Goal: Complete application form

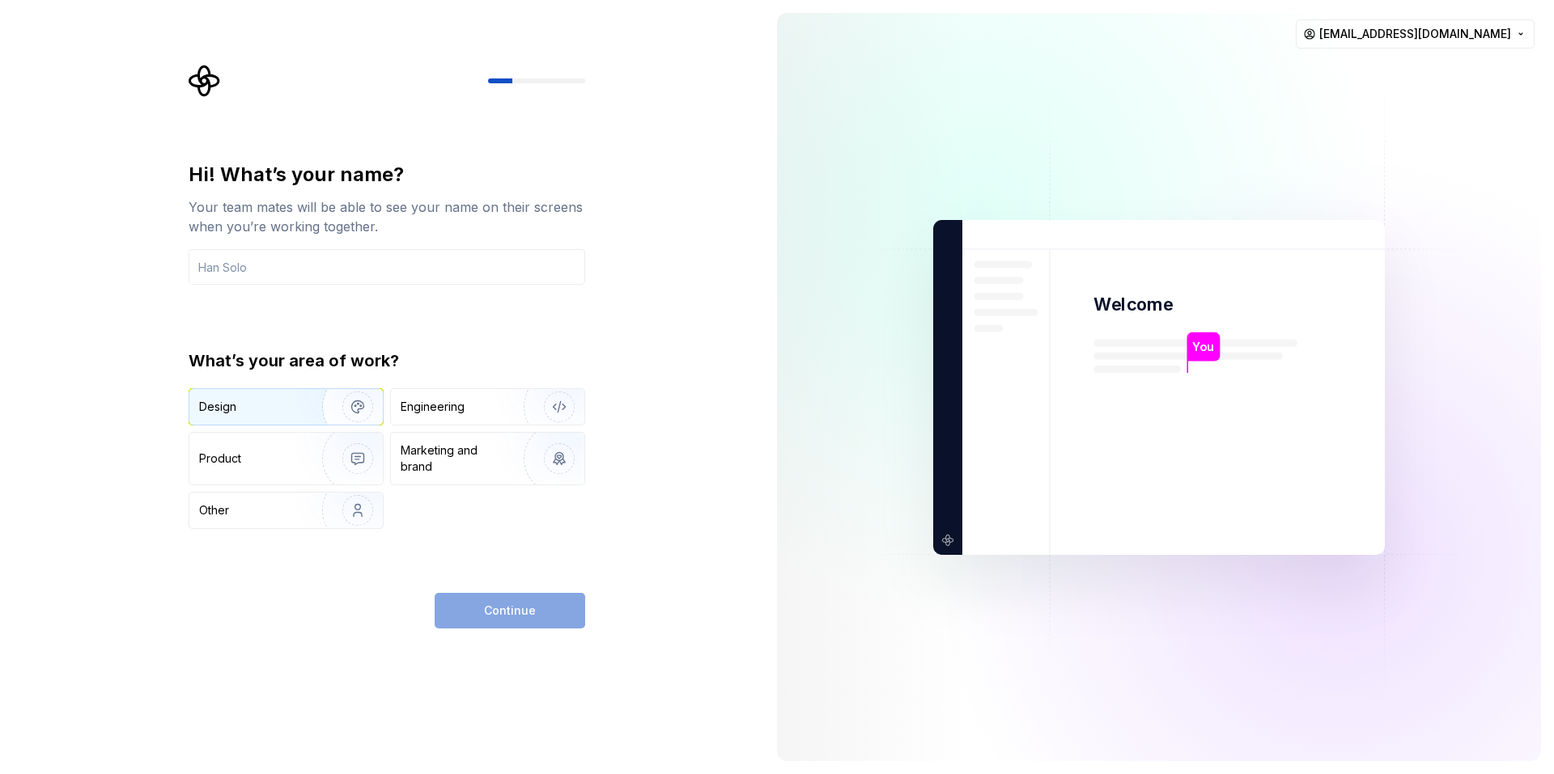
click at [239, 406] on div "Design" at bounding box center [250, 407] width 102 height 16
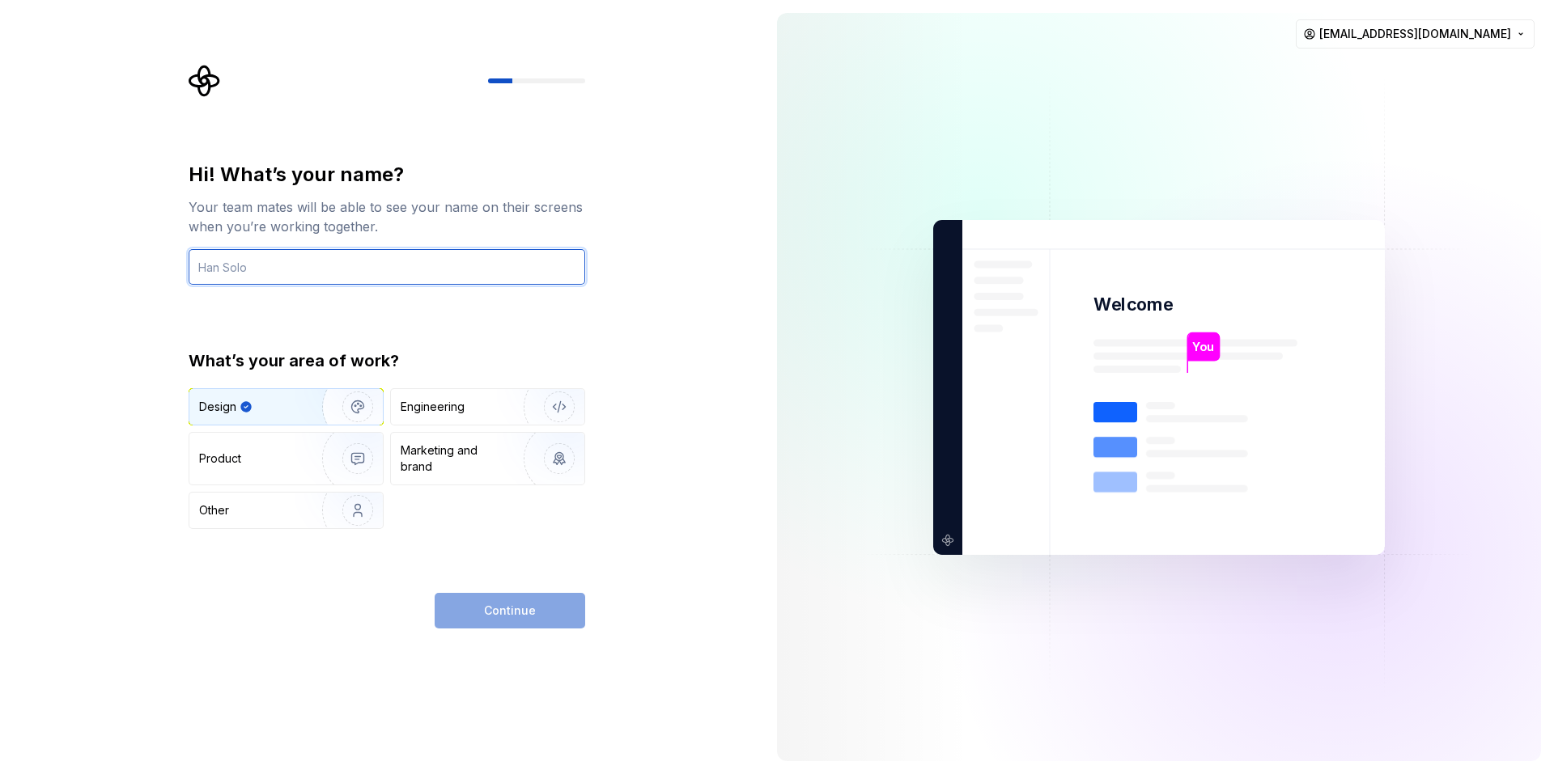
click at [376, 273] on input "text" at bounding box center [387, 267] width 396 height 36
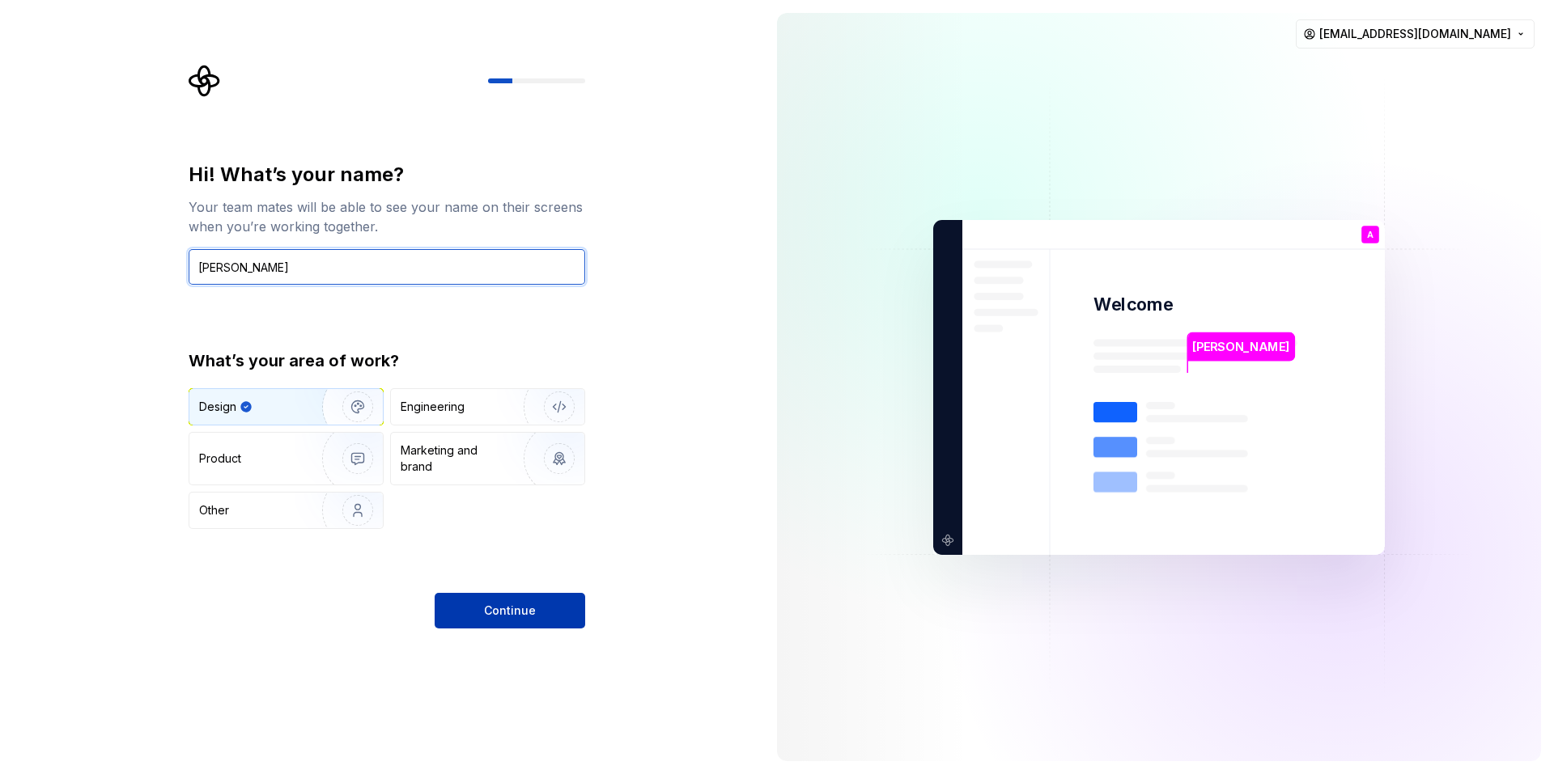
type input "Ayush"
click at [511, 610] on span "Continue" at bounding box center [510, 611] width 52 height 16
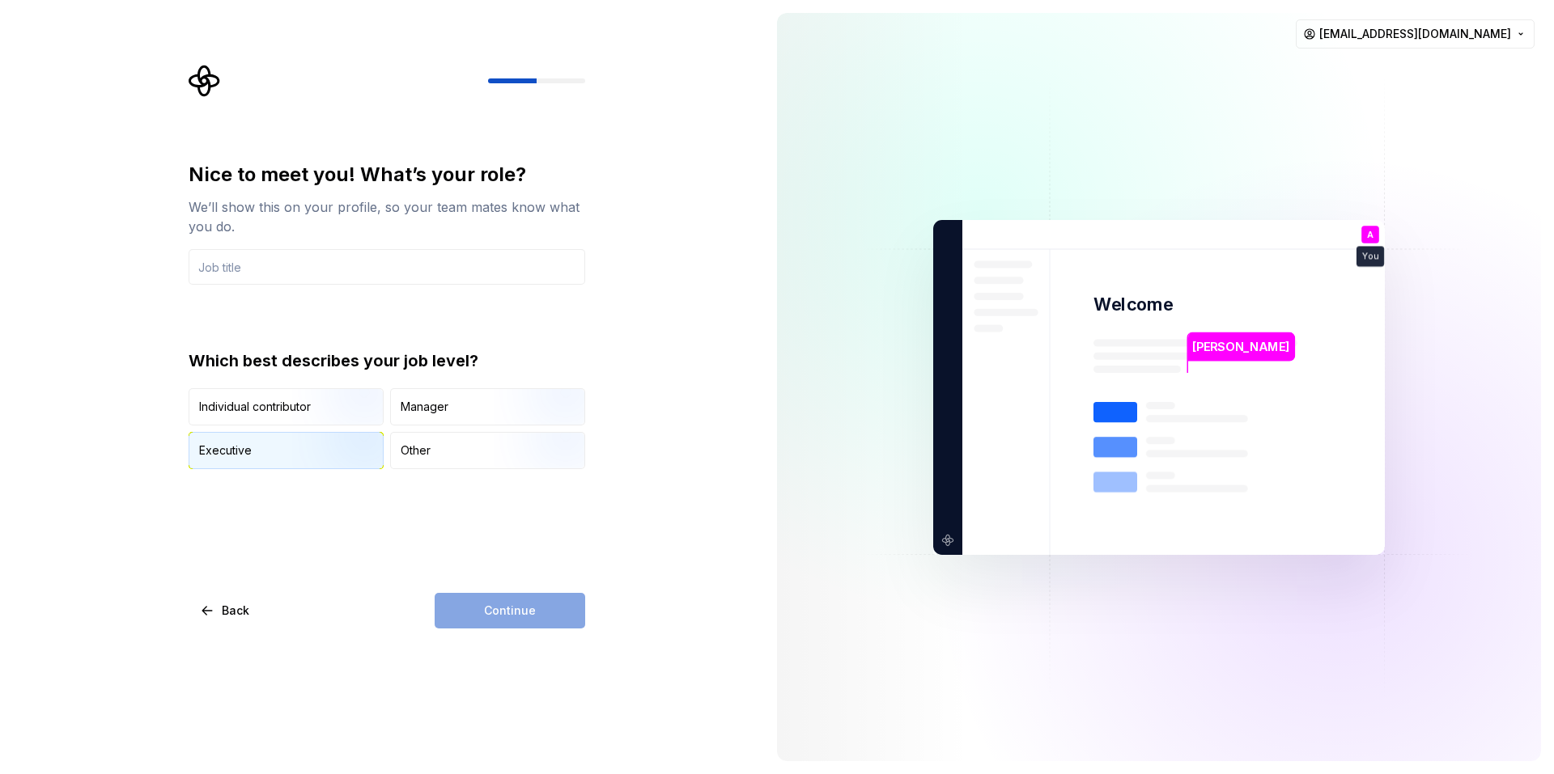
click at [310, 457] on img "button" at bounding box center [344, 471] width 104 height 108
click at [327, 273] on input "text" at bounding box center [387, 267] width 396 height 36
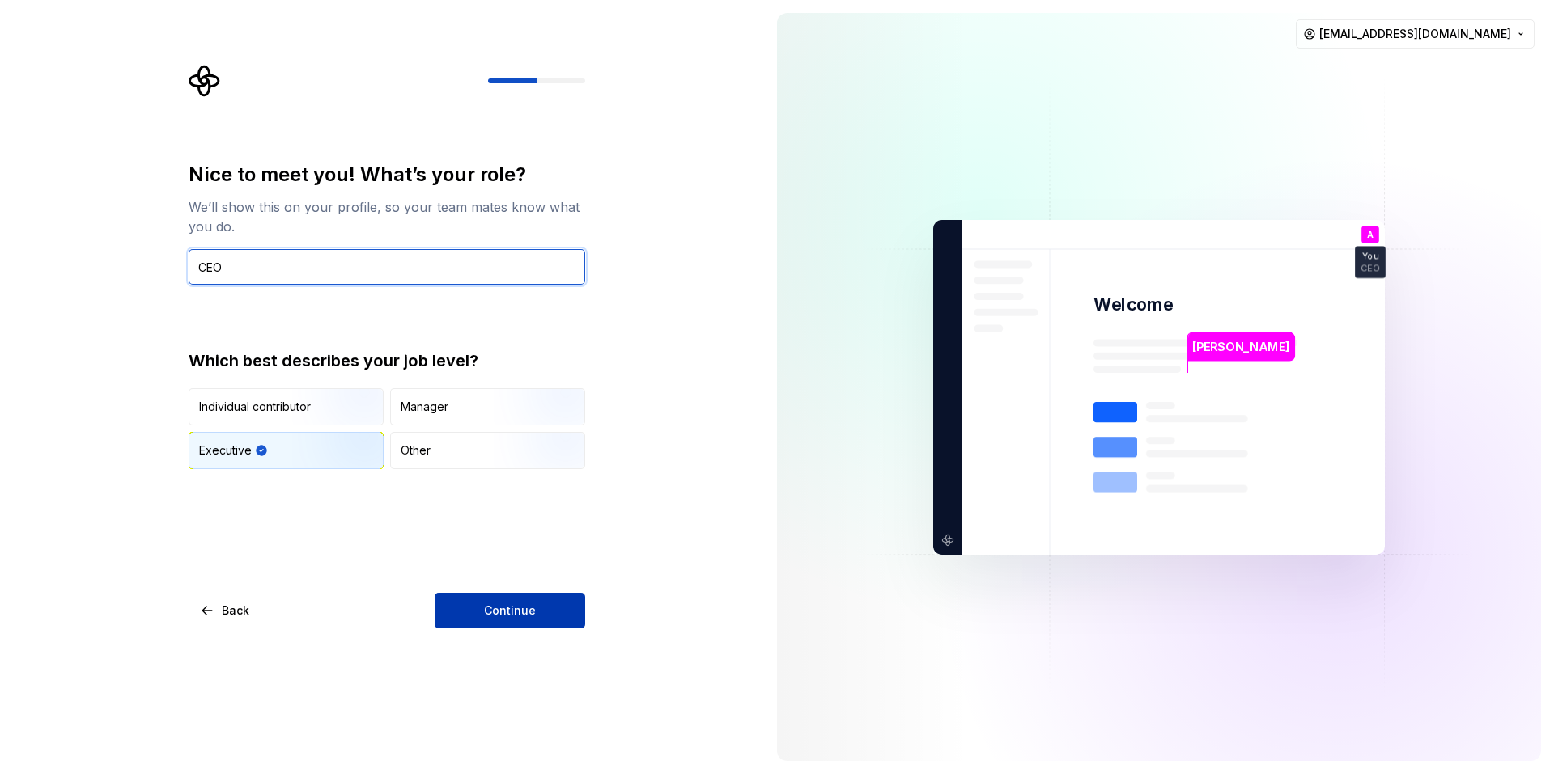
type input "CEO"
click at [512, 612] on span "Continue" at bounding box center [510, 611] width 52 height 16
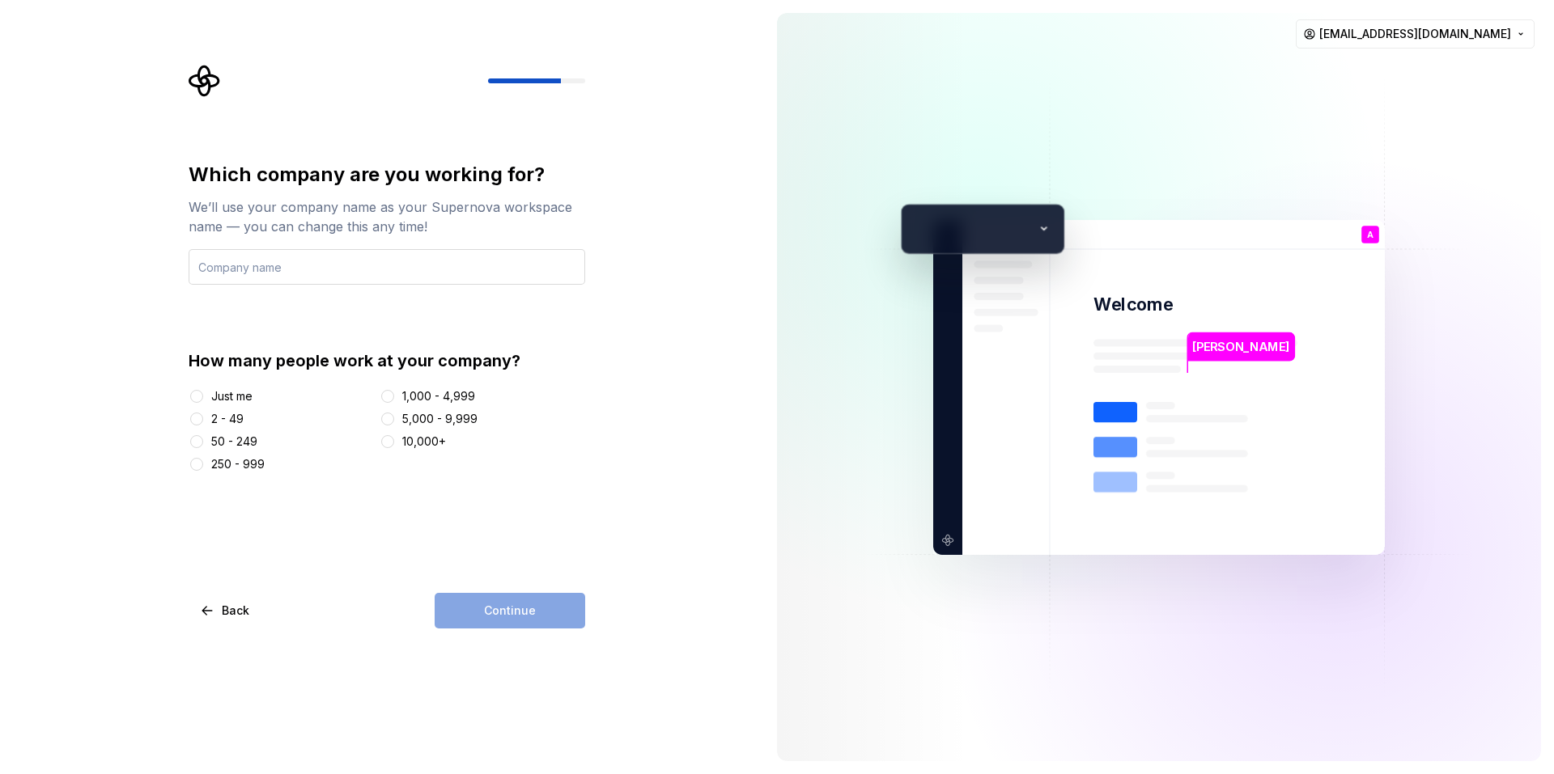
click at [294, 267] on input "text" at bounding box center [387, 267] width 396 height 36
type input "BLOODRAVEN"
click at [212, 398] on div "Just me" at bounding box center [231, 396] width 41 height 16
click at [203, 398] on button "Just me" at bounding box center [196, 396] width 13 height 13
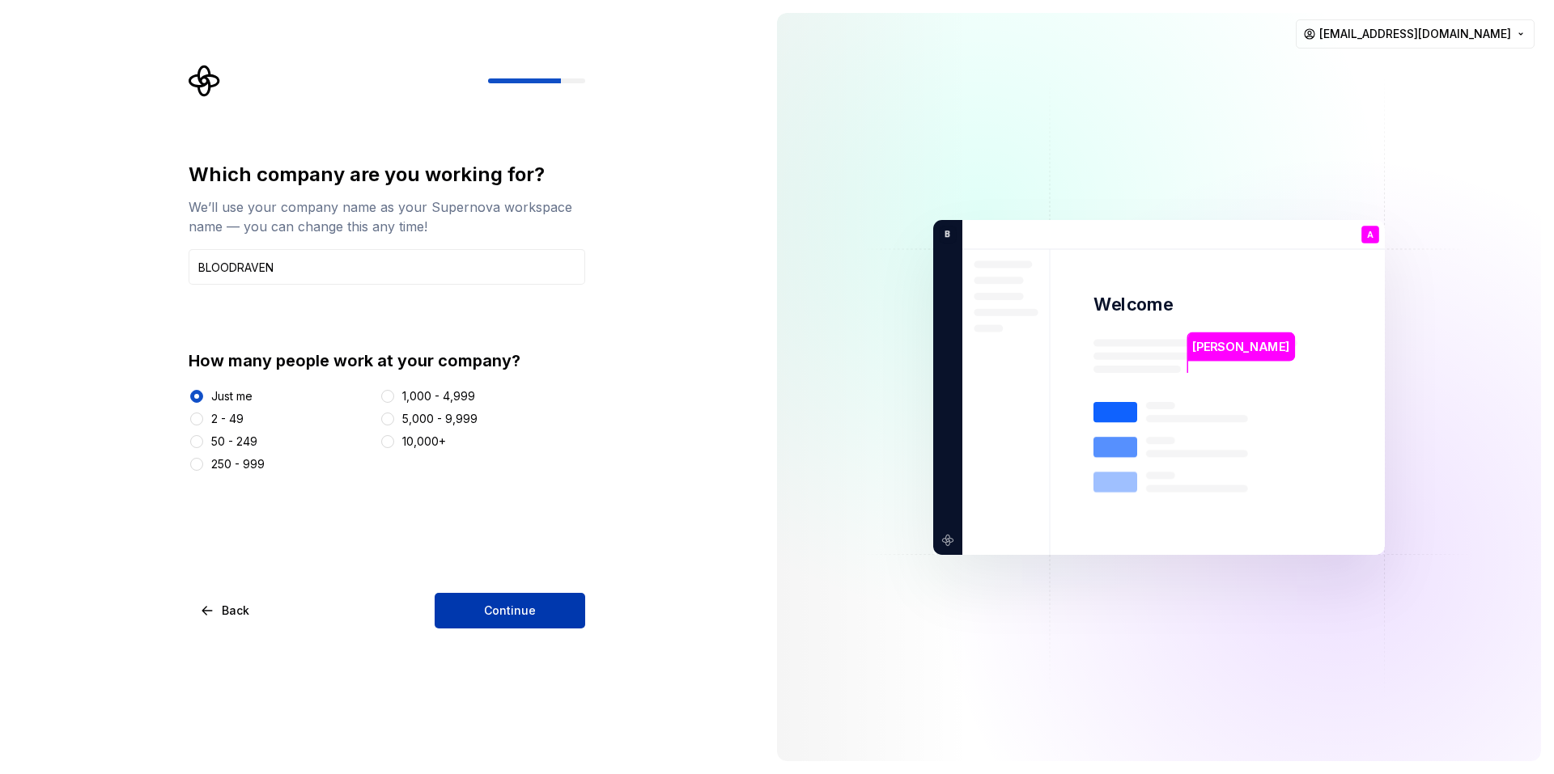
click at [543, 612] on button "Continue" at bounding box center [510, 611] width 151 height 36
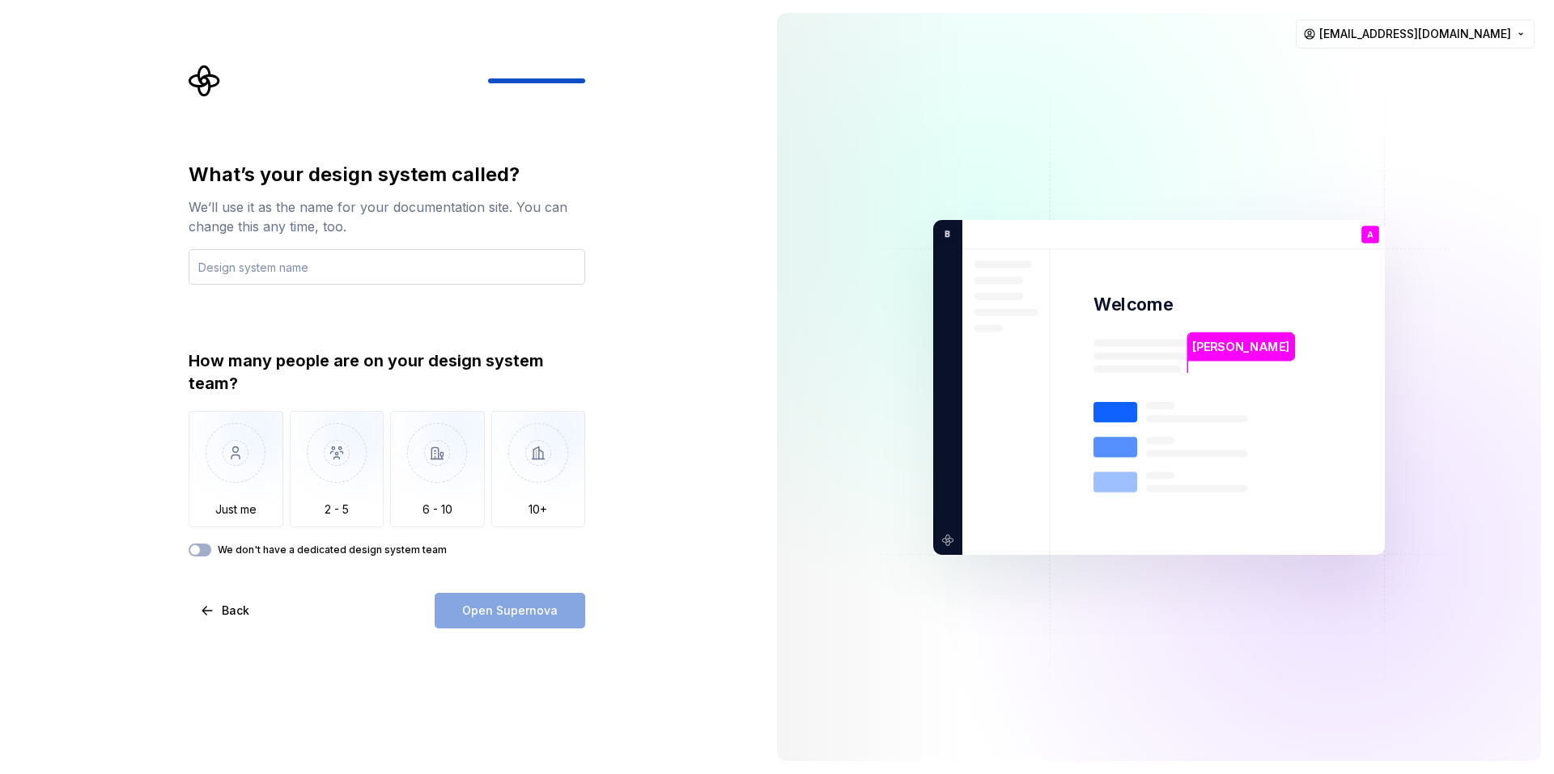
click at [266, 273] on input "text" at bounding box center [387, 267] width 396 height 36
click at [261, 489] on img "button" at bounding box center [236, 465] width 95 height 108
click at [294, 257] on input "text" at bounding box center [387, 267] width 396 height 36
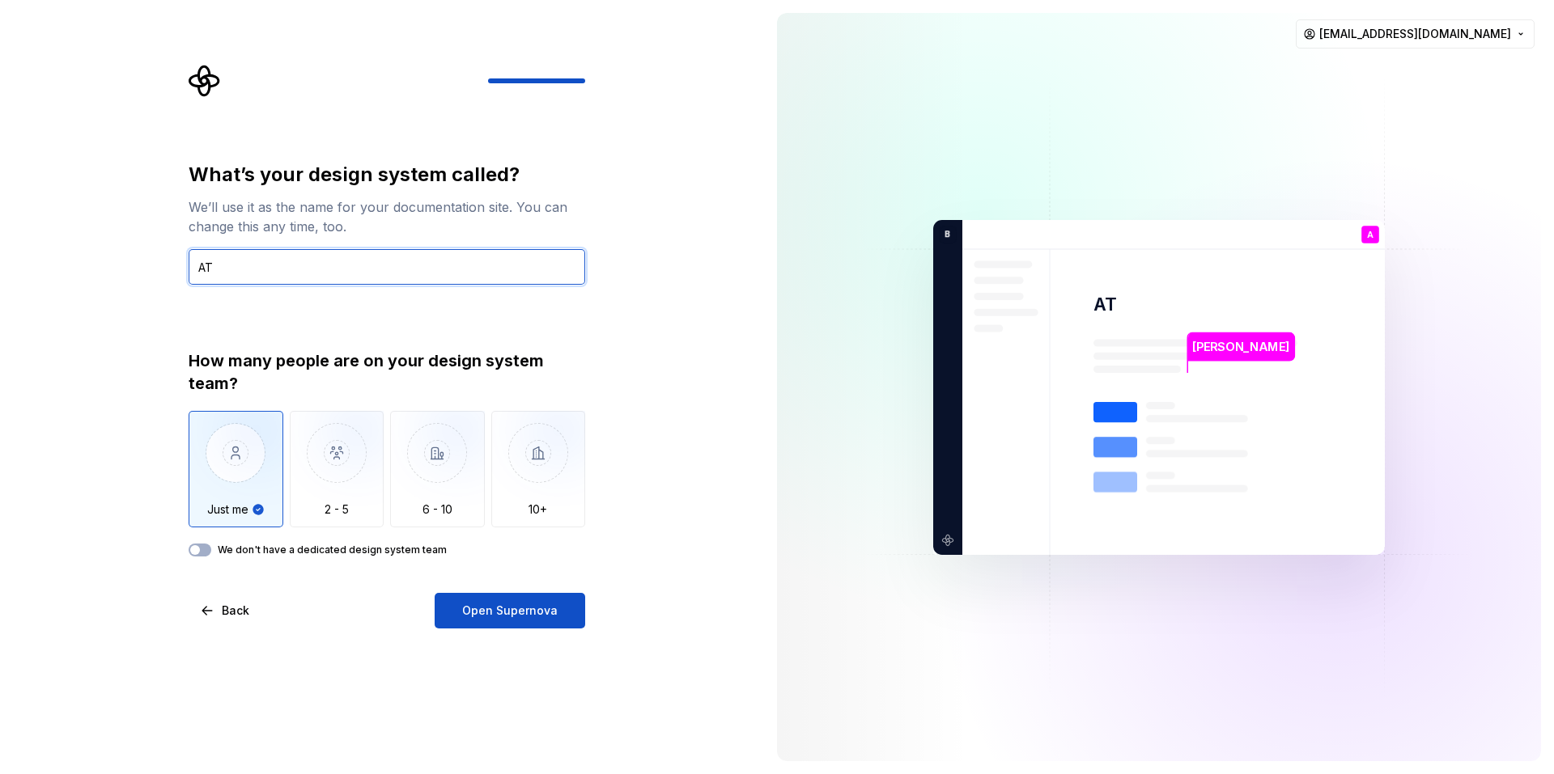
type input "A"
type input "DATING APP"
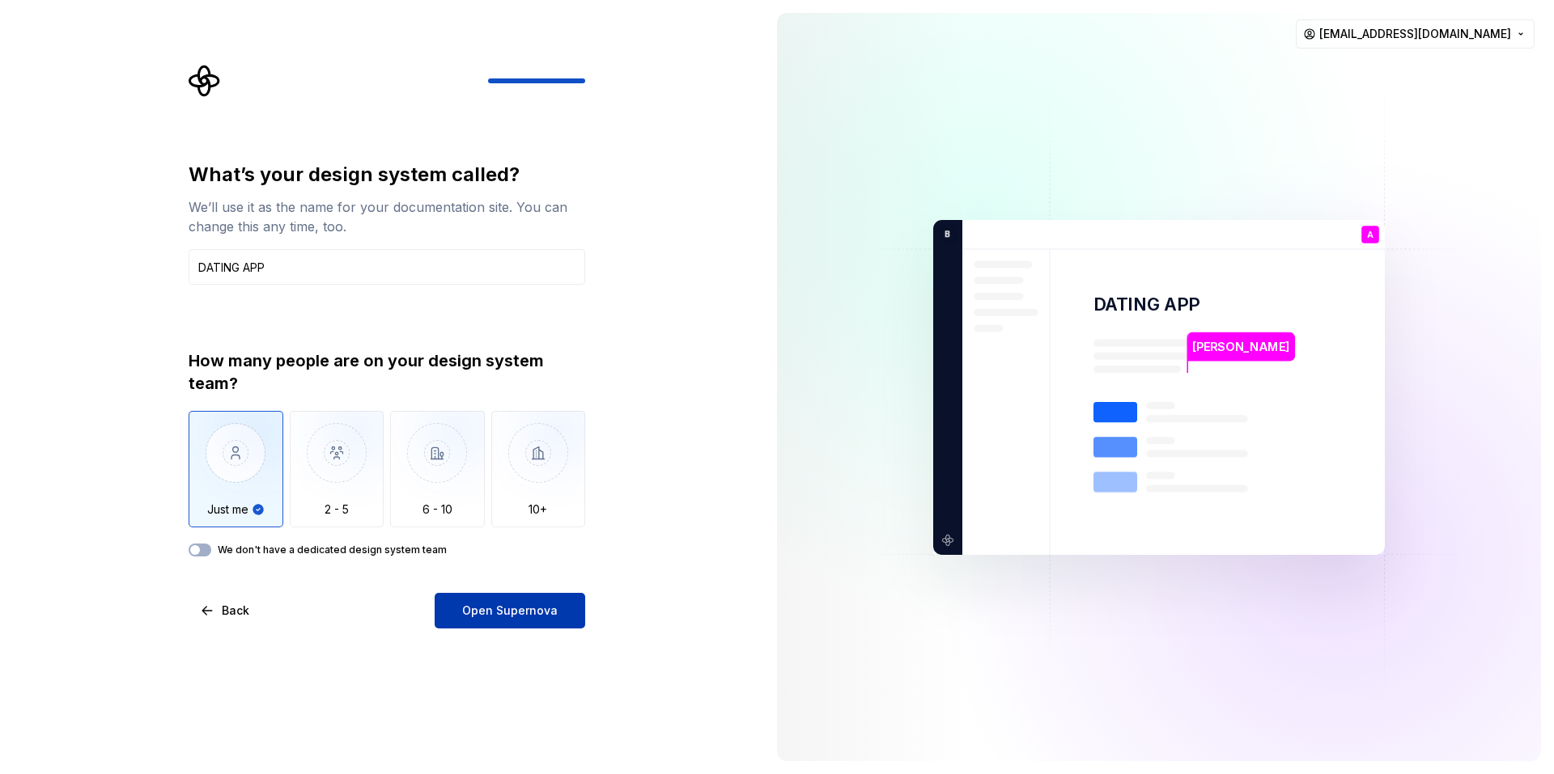
click at [480, 600] on button "Open Supernova" at bounding box center [510, 611] width 151 height 36
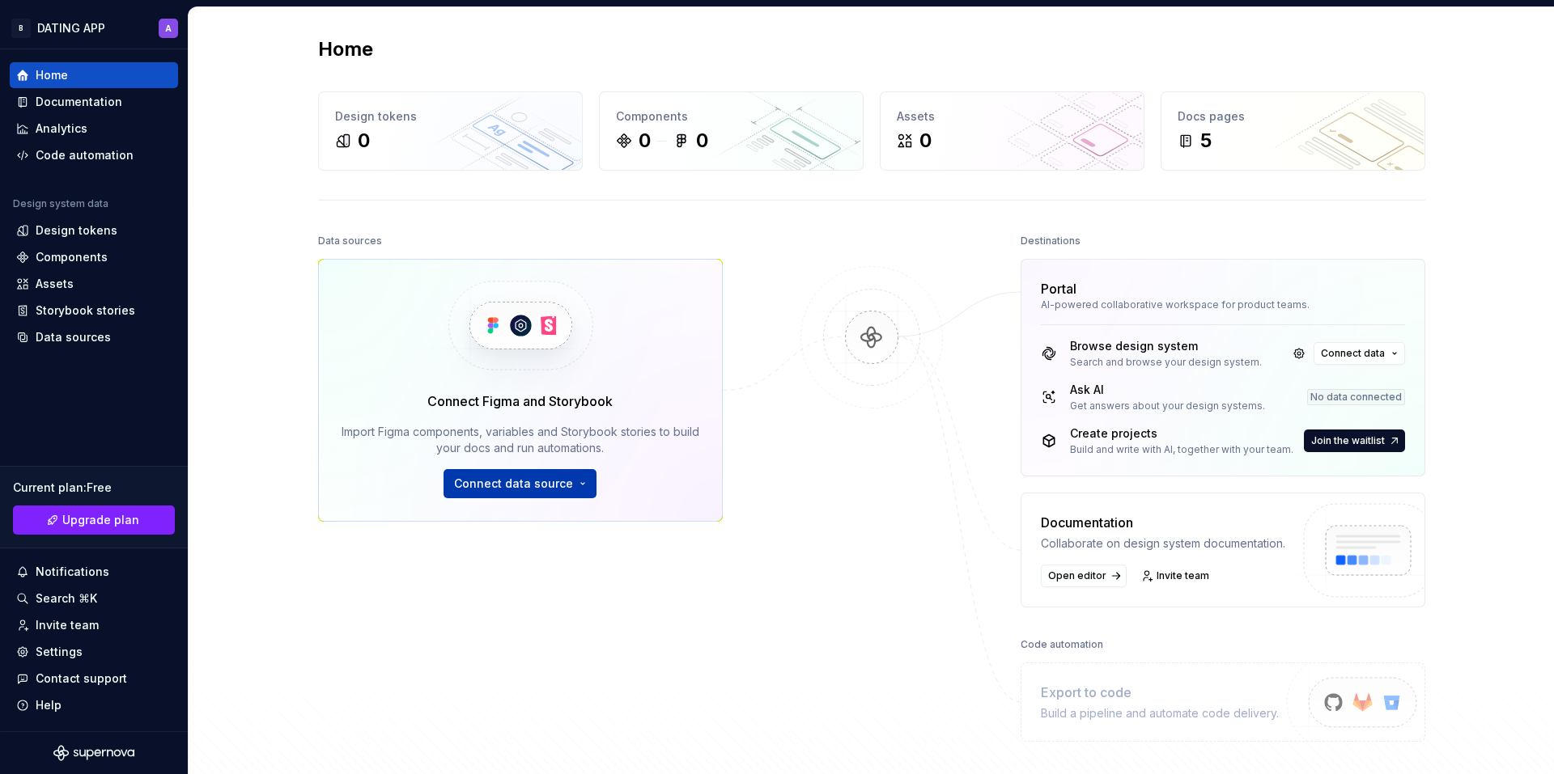
click at [541, 481] on span "Connect data source" at bounding box center [513, 484] width 119 height 16
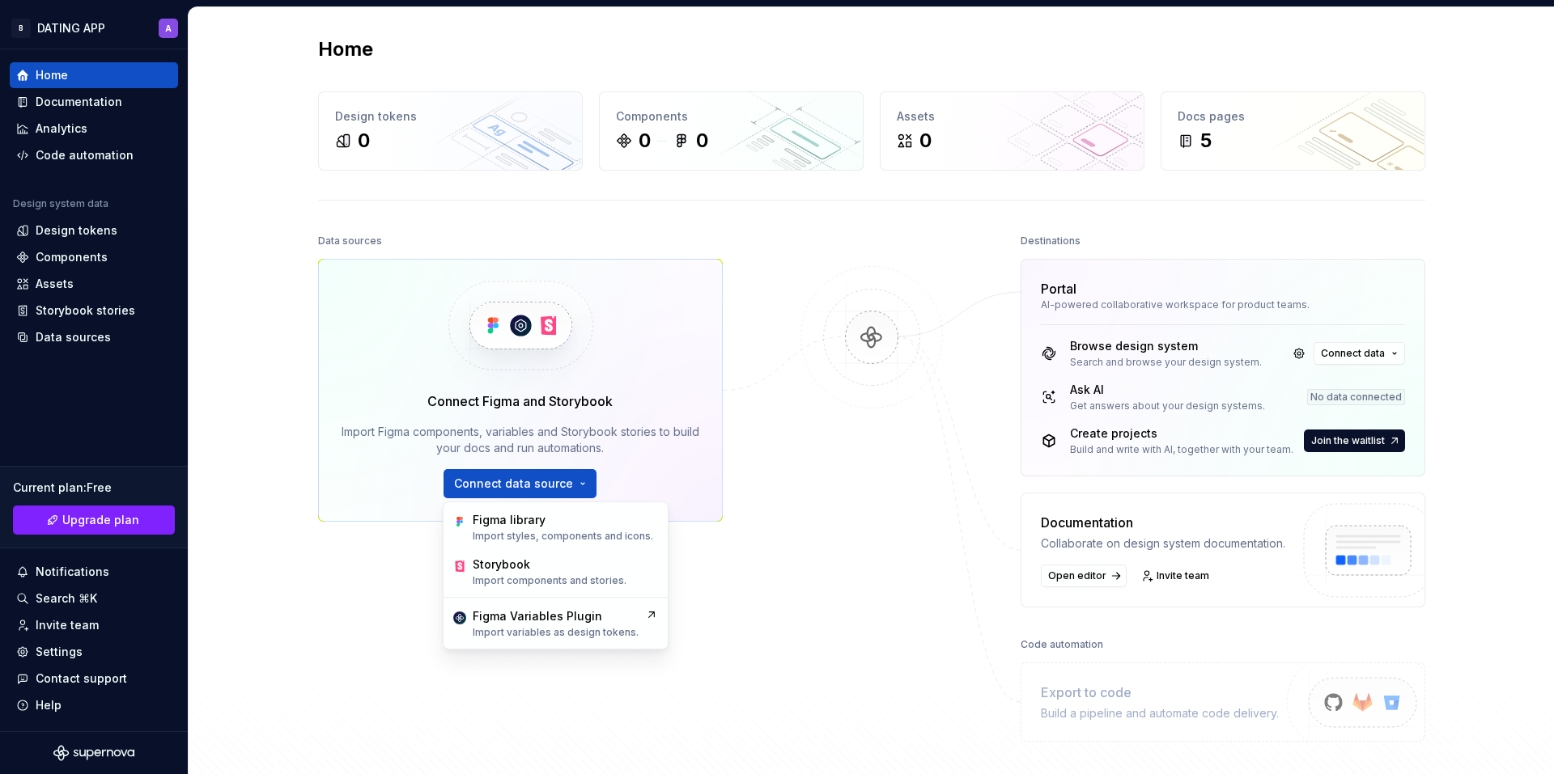
click at [812, 582] on div at bounding box center [872, 486] width 162 height 512
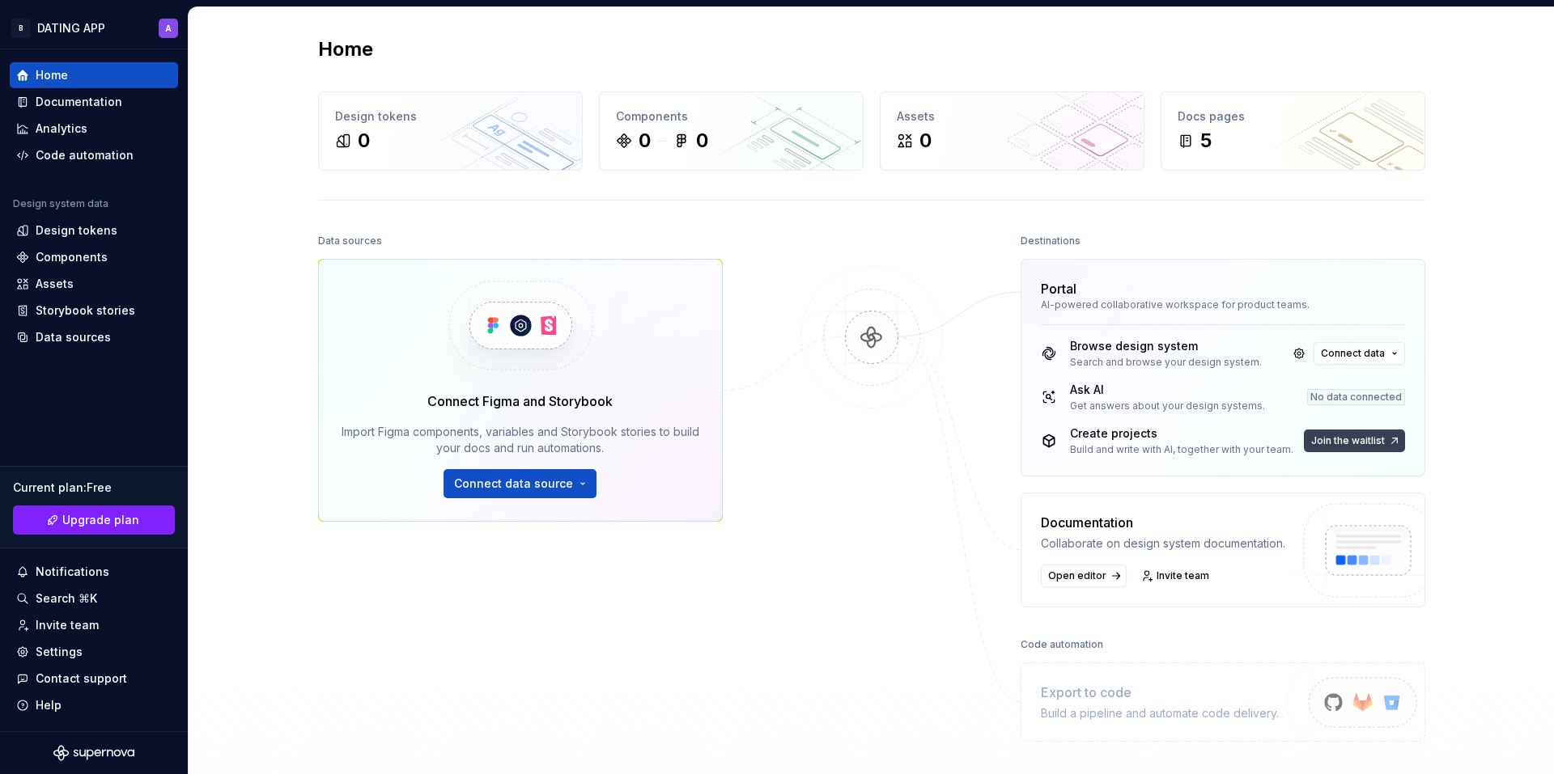
click at [1317, 443] on span "Join the waitlist" at bounding box center [1348, 441] width 74 height 13
click at [76, 224] on div "Design tokens" at bounding box center [77, 231] width 82 height 16
